Goal: Transaction & Acquisition: Purchase product/service

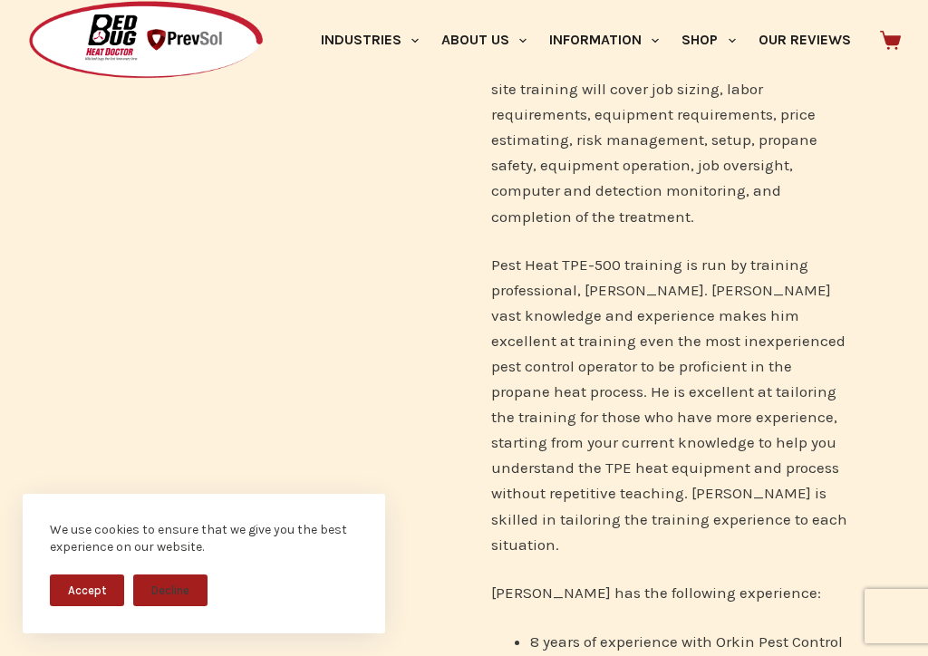
scroll to position [551, 0]
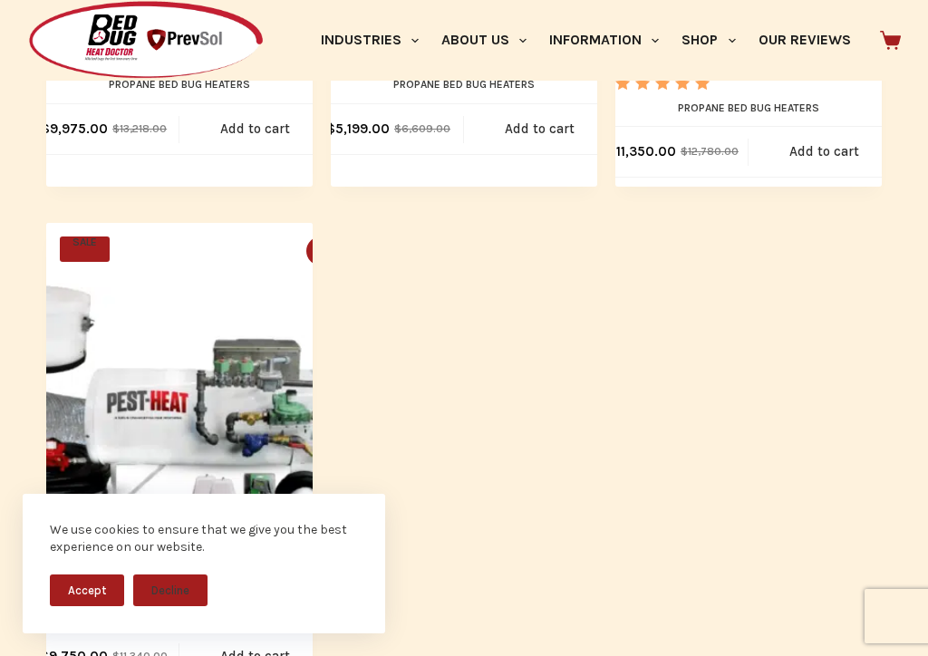
scroll to position [4045, 0]
